Goal: Task Accomplishment & Management: Manage account settings

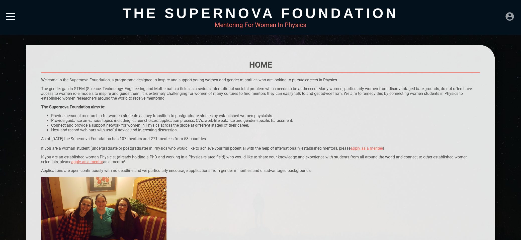
click at [514, 17] on icon at bounding box center [510, 17] width 10 height 10
click at [490, 12] on div "LOGIN" at bounding box center [493, 15] width 16 height 10
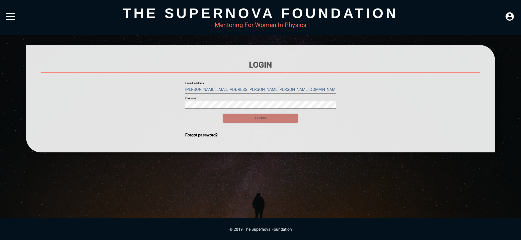
click at [246, 119] on span "login" at bounding box center [260, 118] width 67 height 6
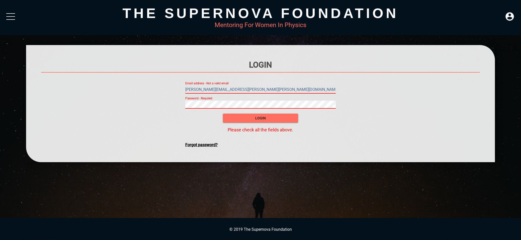
click at [254, 88] on input "[PERSON_NAME][EMAIL_ADDRESS][PERSON_NAME][PERSON_NAME][DOMAIN_NAME]" at bounding box center [260, 90] width 150 height 8
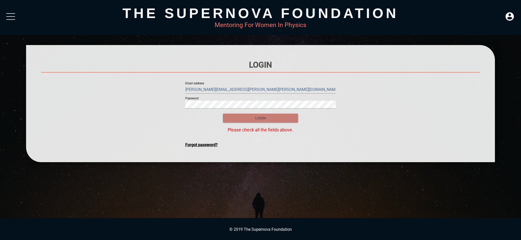
click at [248, 116] on span "login" at bounding box center [260, 118] width 67 height 6
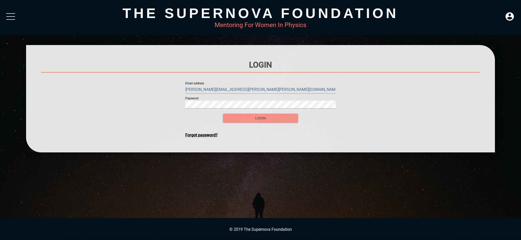
click at [260, 119] on span "login" at bounding box center [260, 118] width 67 height 6
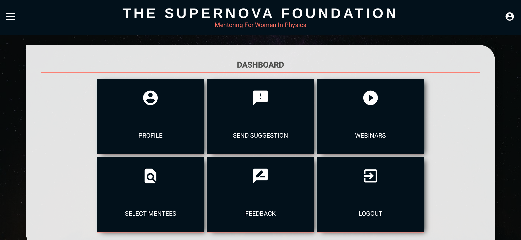
click at [10, 18] on div at bounding box center [10, 17] width 9 height 9
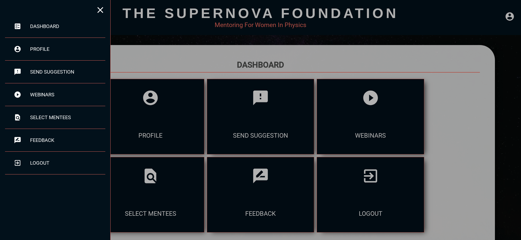
click at [178, 119] on div at bounding box center [260, 120] width 521 height 240
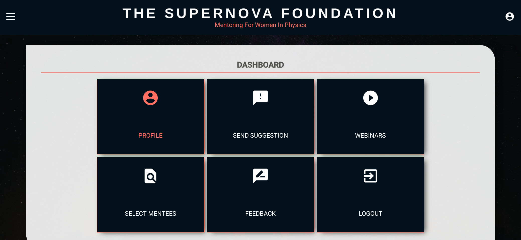
click at [153, 99] on icon at bounding box center [150, 98] width 15 height 15
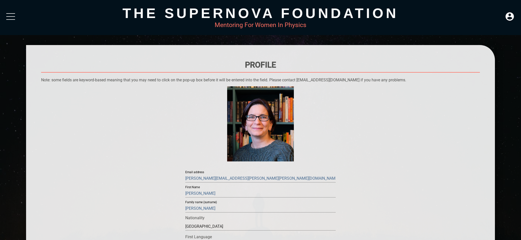
click at [11, 20] on div at bounding box center [10, 17] width 9 height 9
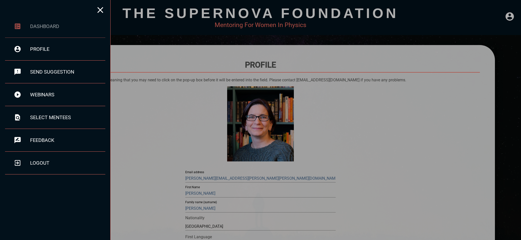
click at [56, 30] on div "dashboard" at bounding box center [55, 26] width 100 height 23
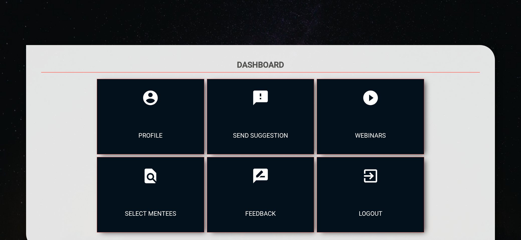
scroll to position [35, 0]
